Goal: Task Accomplishment & Management: Use online tool/utility

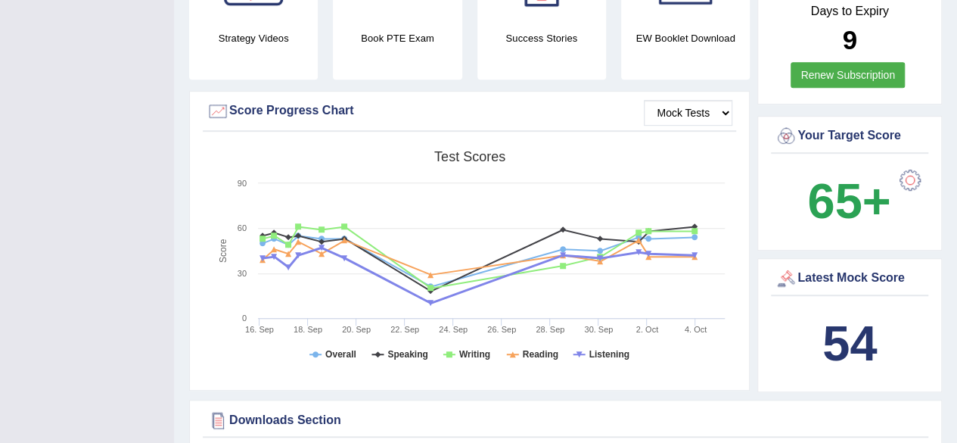
scroll to position [151, 0]
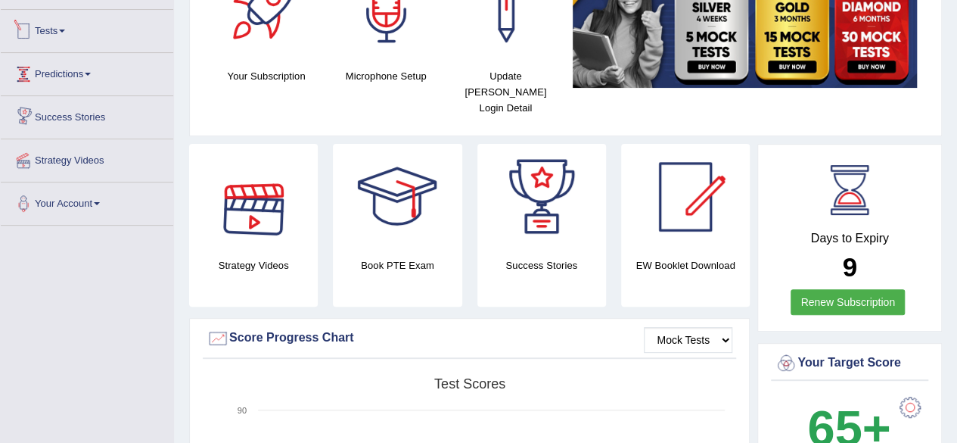
click at [47, 35] on link "Tests" at bounding box center [87, 29] width 172 height 38
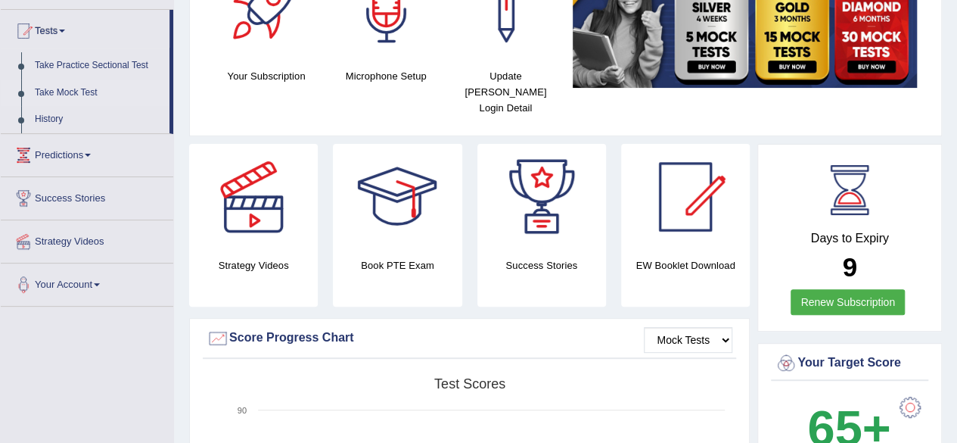
click at [70, 98] on link "Take Mock Test" at bounding box center [98, 92] width 141 height 27
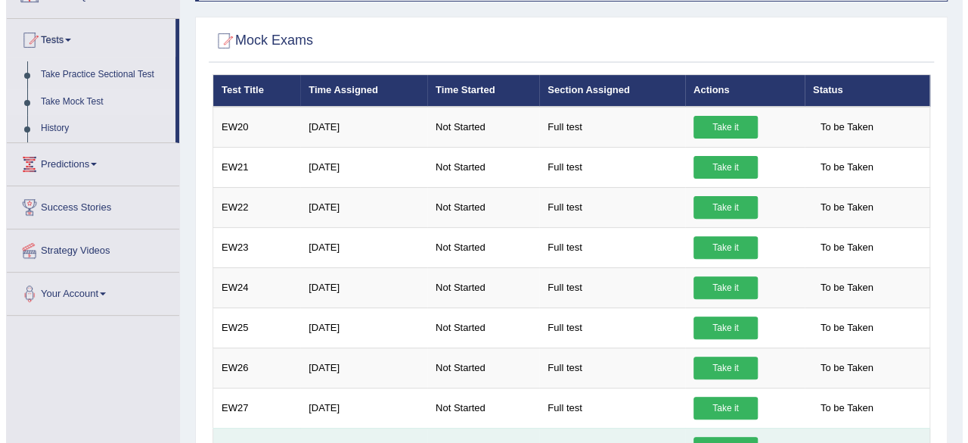
scroll to position [141, 0]
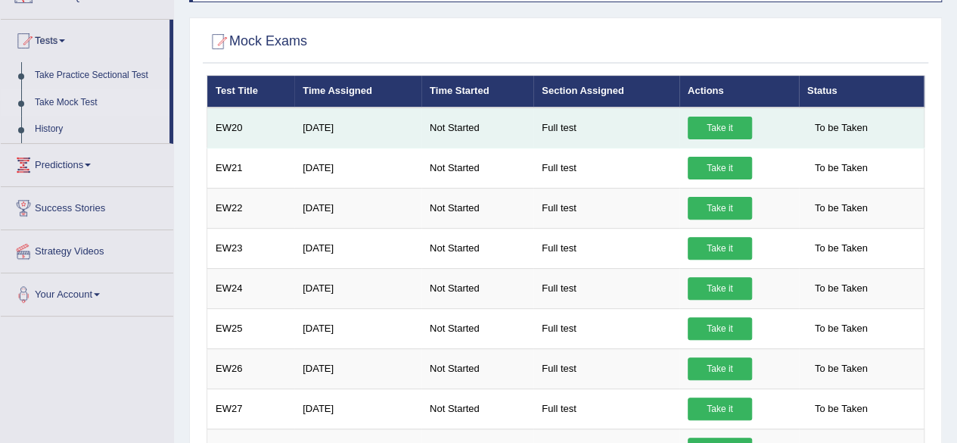
click at [719, 129] on link "Take it" at bounding box center [720, 127] width 64 height 23
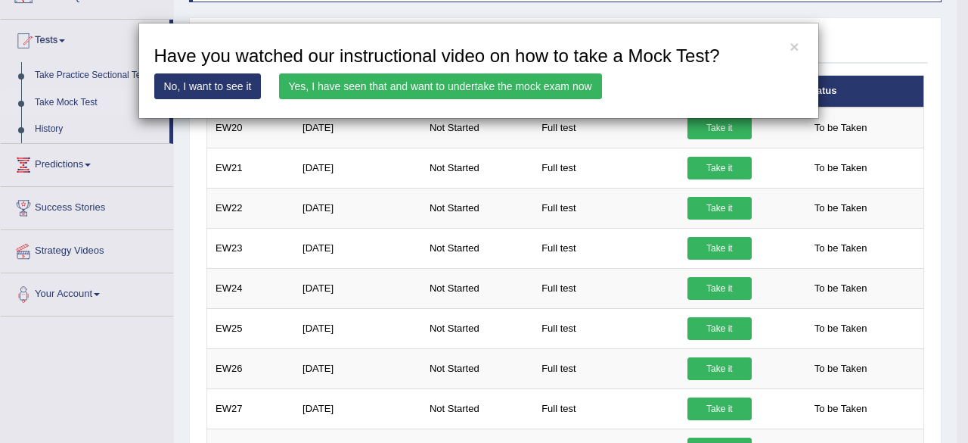
click at [493, 81] on link "Yes, I have seen that and want to undertake the mock exam now" at bounding box center [440, 86] width 323 height 26
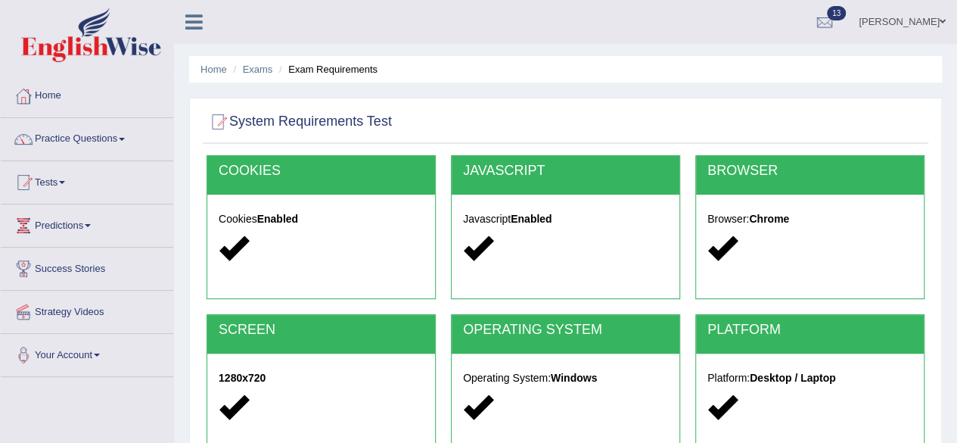
scroll to position [227, 0]
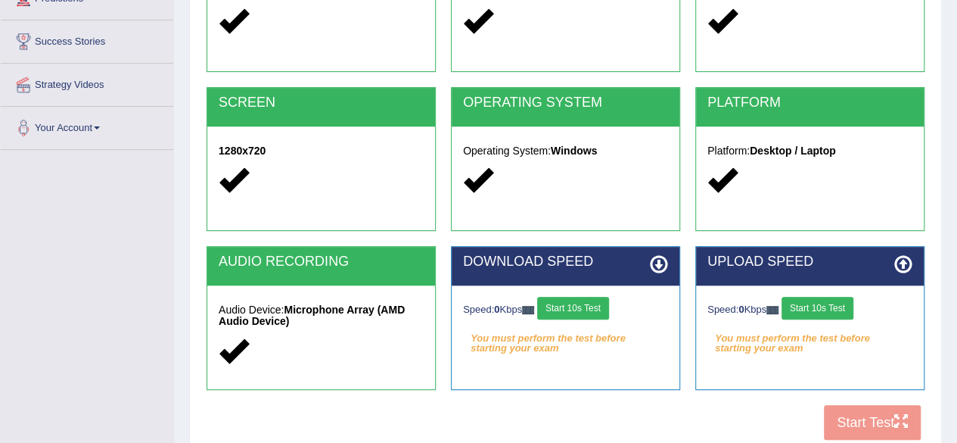
click at [607, 314] on button "Start 10s Test" at bounding box center [573, 308] width 72 height 23
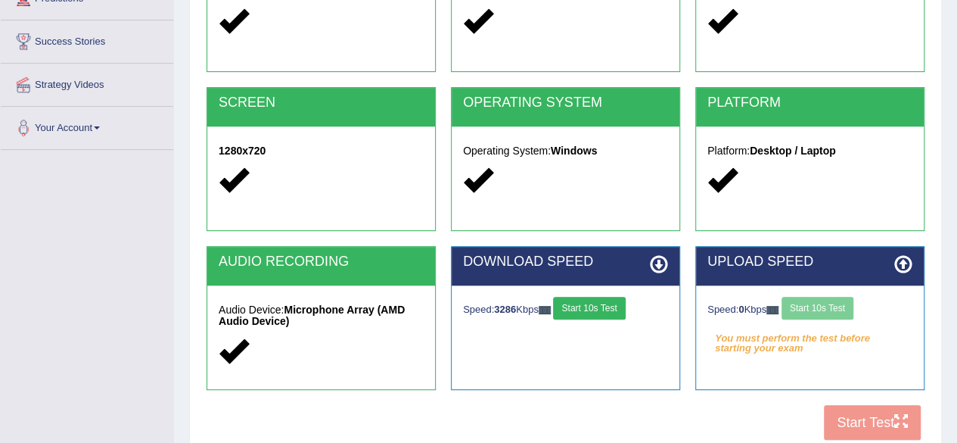
click at [809, 302] on div "Speed: 0 Kbps Start 10s Test" at bounding box center [809, 310] width 205 height 26
click at [809, 303] on div "Speed: 0 Kbps Start 10s Test" at bounding box center [809, 310] width 205 height 26
click at [806, 317] on div "Speed: 0 Kbps Start 10s Test" at bounding box center [809, 310] width 205 height 26
click at [815, 303] on button "Start 10s Test" at bounding box center [817, 308] width 72 height 23
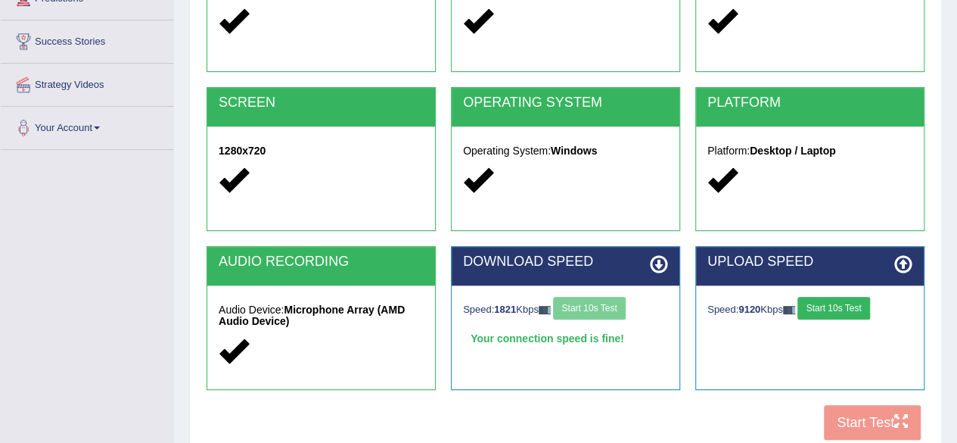
click at [811, 309] on button "Start 10s Test" at bounding box center [833, 308] width 72 height 23
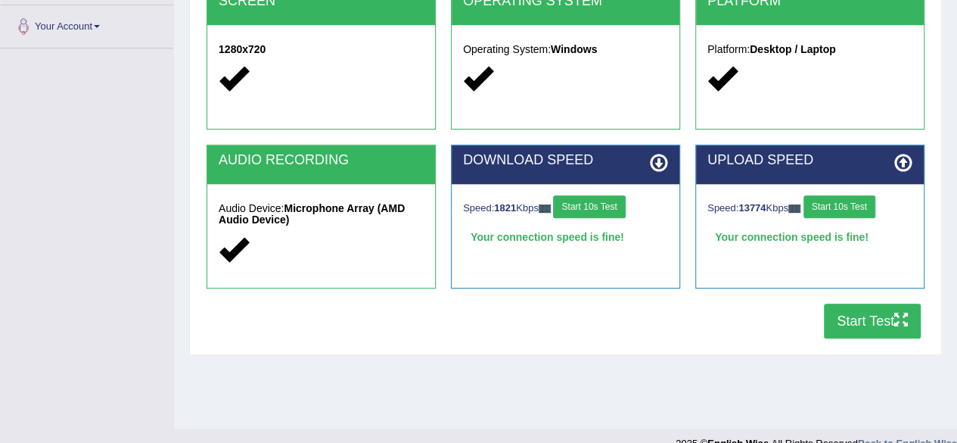
scroll to position [351, 0]
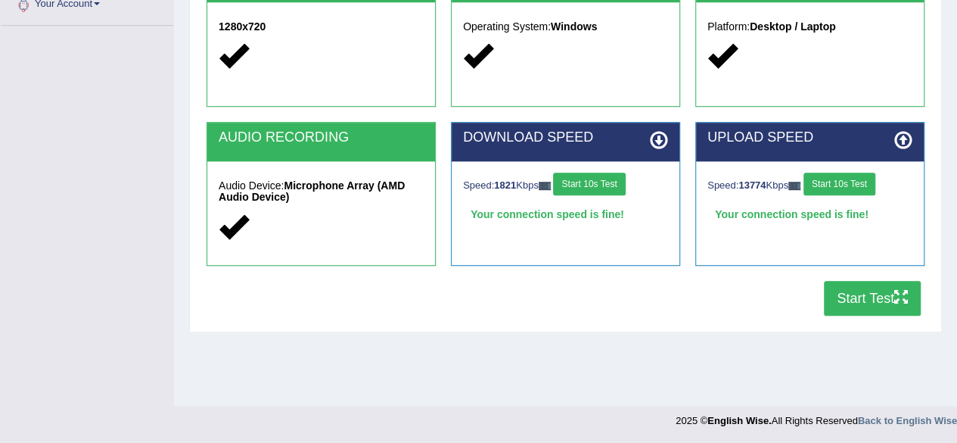
click at [840, 298] on button "Start Test" at bounding box center [872, 298] width 97 height 35
click at [393, 231] on div at bounding box center [321, 227] width 205 height 33
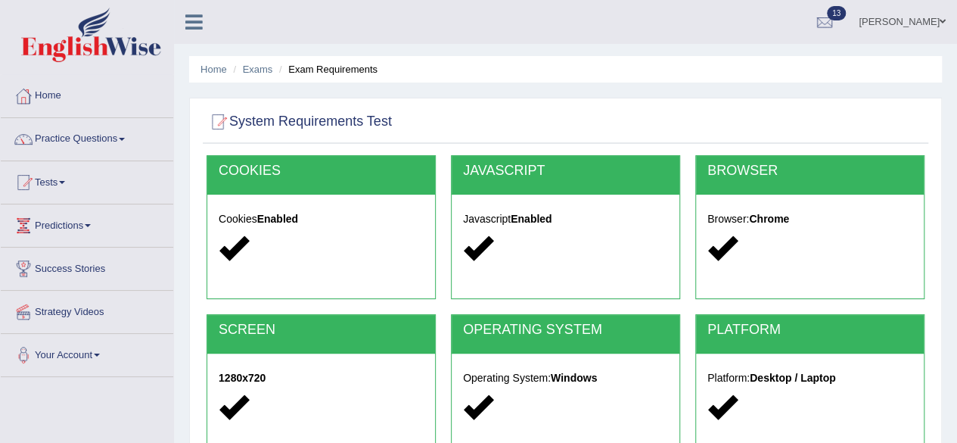
scroll to position [303, 0]
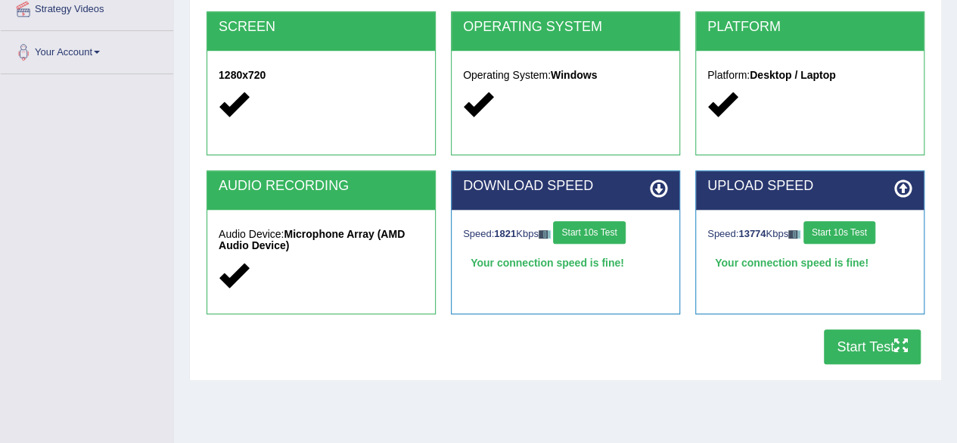
click at [842, 348] on button "Start Test" at bounding box center [872, 346] width 97 height 35
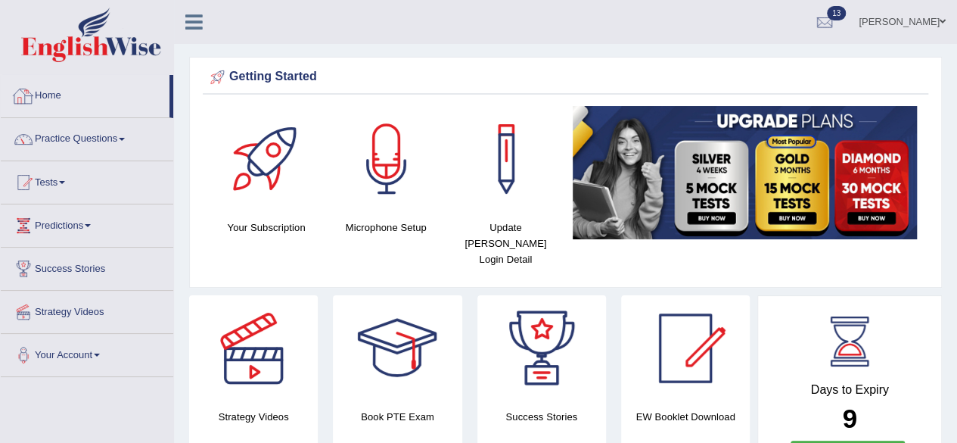
click at [51, 92] on link "Home" at bounding box center [85, 94] width 169 height 38
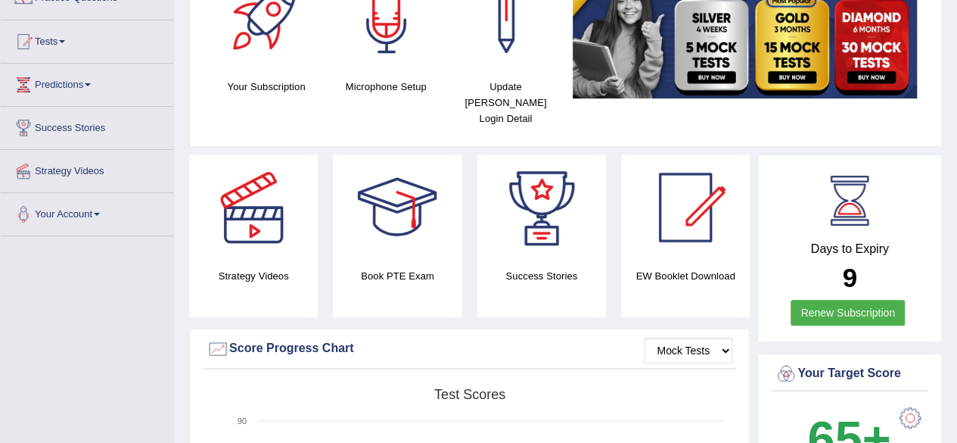
scroll to position [76, 0]
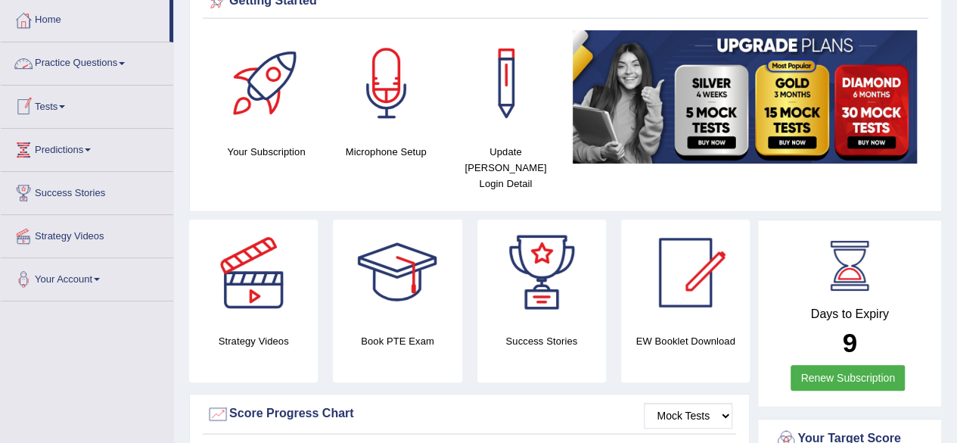
click at [57, 108] on link "Tests" at bounding box center [87, 104] width 172 height 38
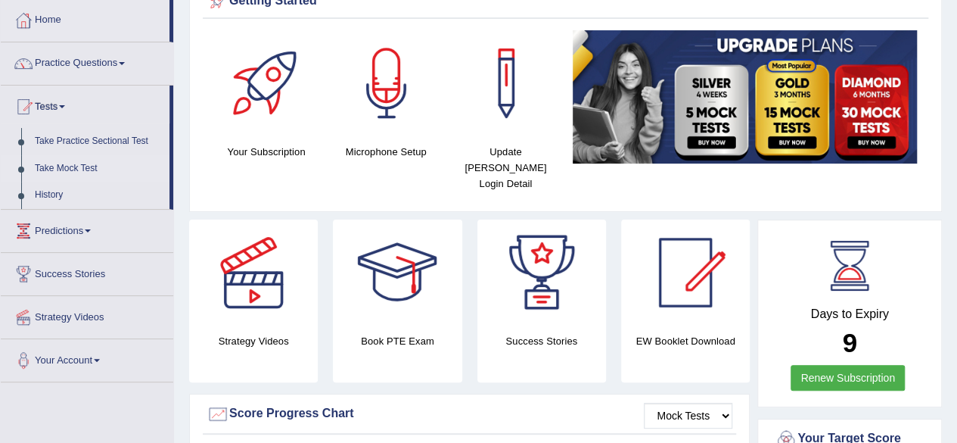
click at [73, 163] on link "Take Mock Test" at bounding box center [98, 168] width 141 height 27
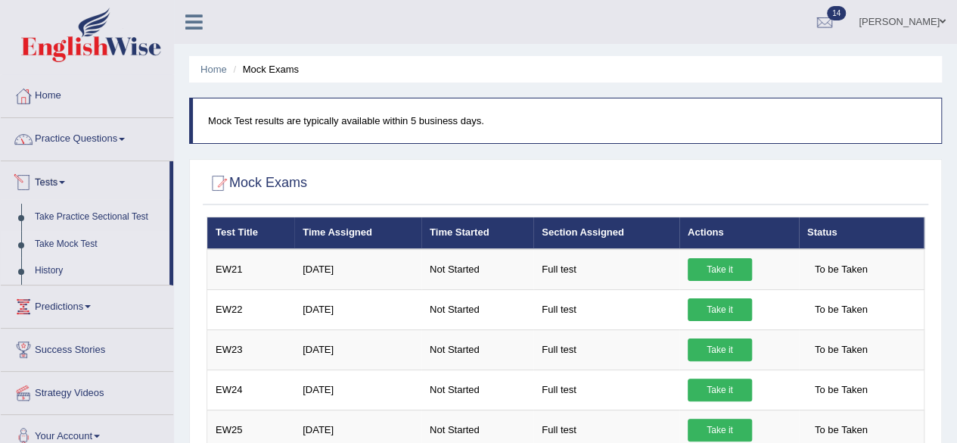
click at [47, 266] on link "History" at bounding box center [98, 270] width 141 height 27
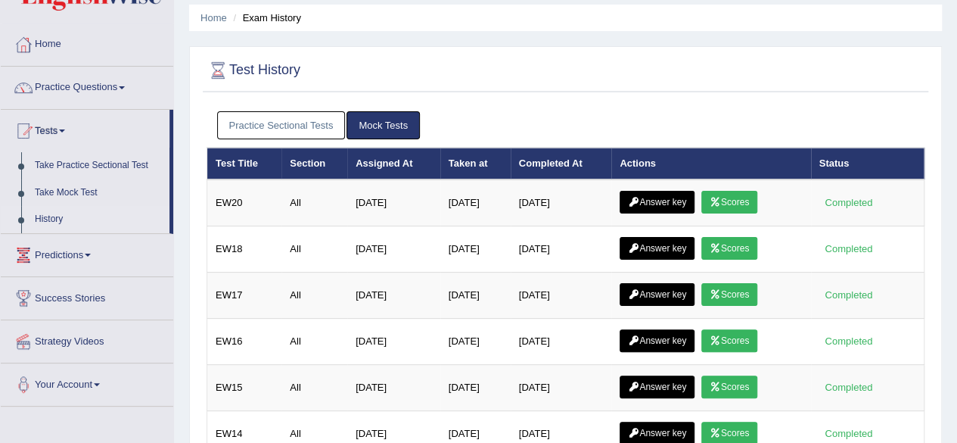
scroll to position [76, 0]
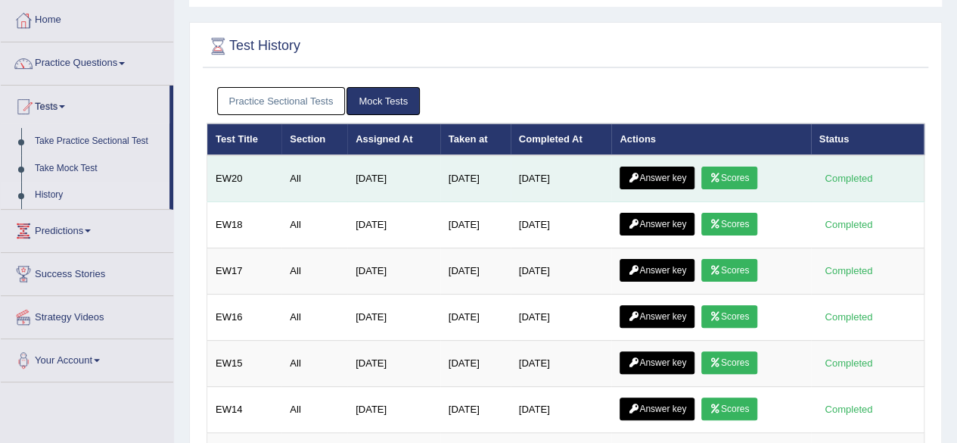
click at [740, 171] on link "Scores" at bounding box center [729, 177] width 56 height 23
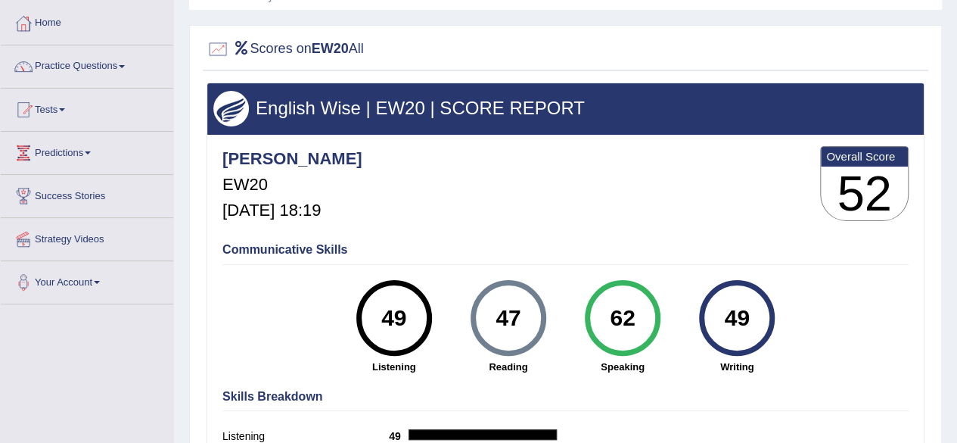
scroll to position [48, 0]
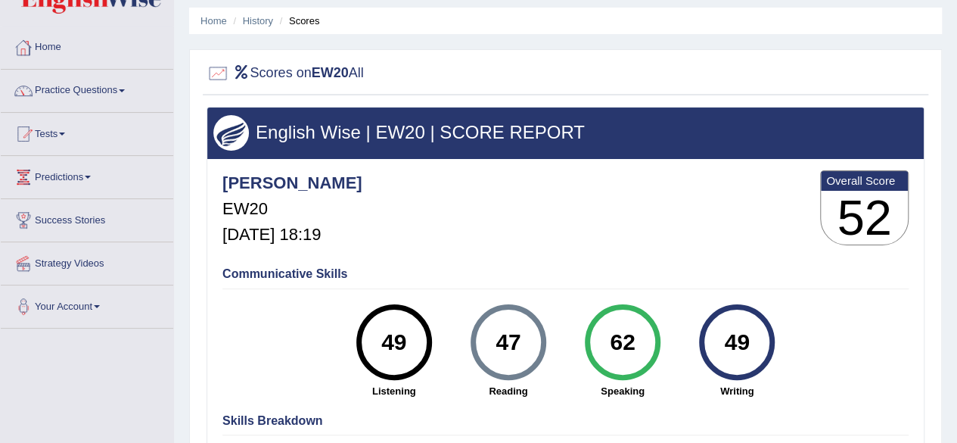
click at [54, 50] on link "Home" at bounding box center [87, 45] width 172 height 38
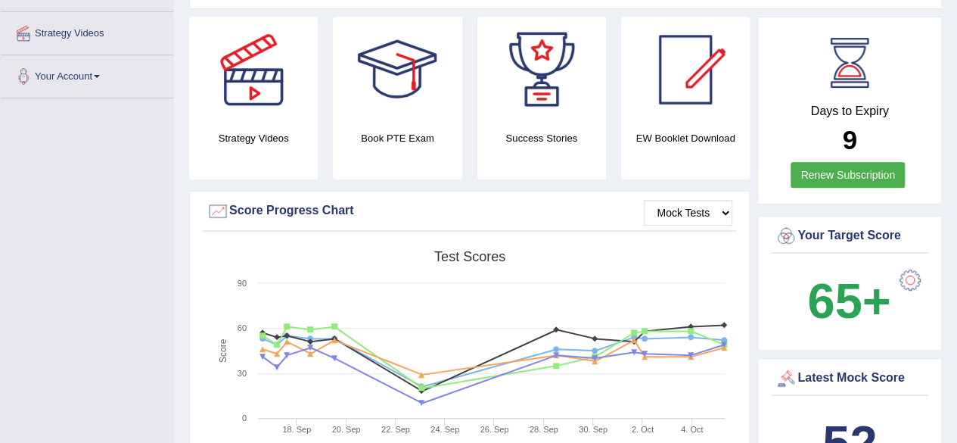
scroll to position [151, 0]
